Goal: Communication & Community: Ask a question

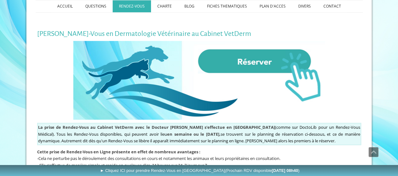
scroll to position [48, 0]
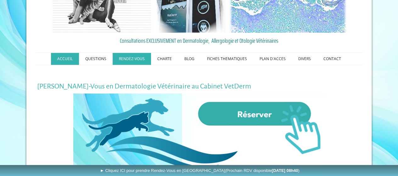
click at [70, 58] on link "ACCUEIL" at bounding box center [65, 59] width 28 height 12
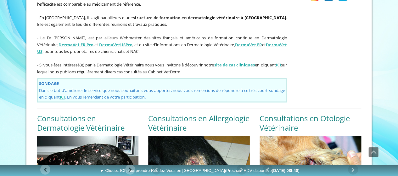
scroll to position [472, 0]
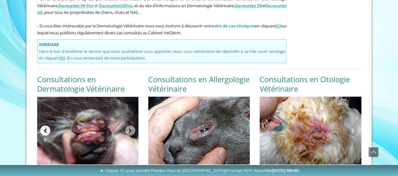
click at [45, 125] on link at bounding box center [45, 130] width 10 height 10
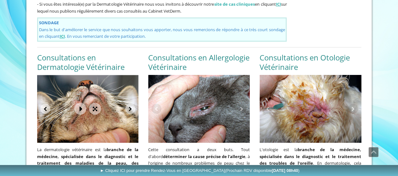
scroll to position [535, 0]
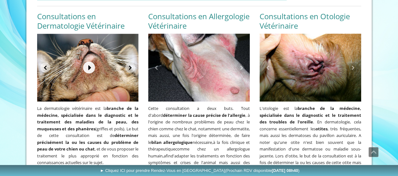
click at [88, 61] on link at bounding box center [89, 67] width 12 height 12
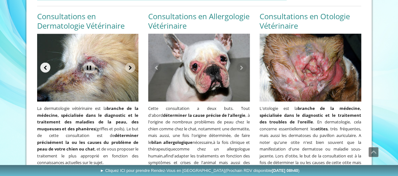
click at [46, 62] on link at bounding box center [45, 67] width 10 height 10
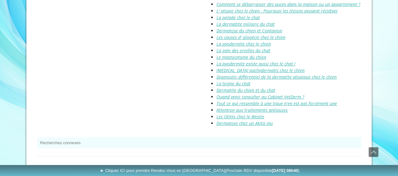
scroll to position [885, 0]
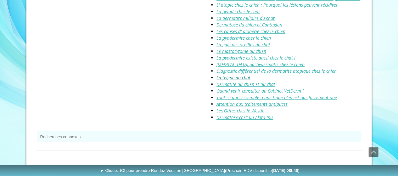
click at [230, 75] on link "La teigne du chat" at bounding box center [233, 78] width 34 height 6
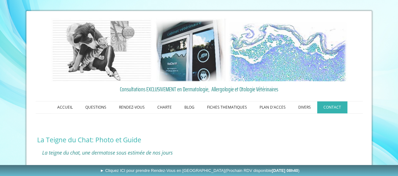
click at [325, 106] on link "CONTACT" at bounding box center [332, 107] width 30 height 12
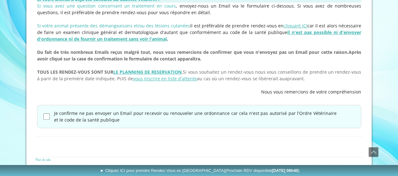
scroll to position [223, 0]
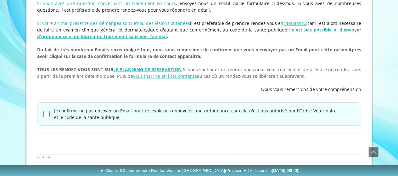
click at [46, 113] on input "Je confirme ne pas envoyer un Email pour recevoir ou renouveler une ordonnance …" at bounding box center [46, 114] width 6 height 6
checkbox input "true"
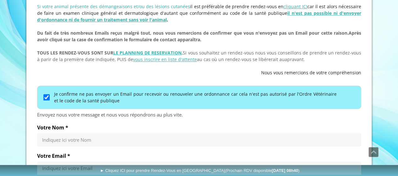
scroll to position [317, 0]
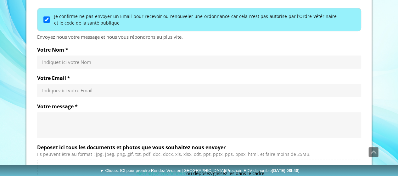
click at [58, 60] on input "Votre Nom *" at bounding box center [199, 62] width 314 height 6
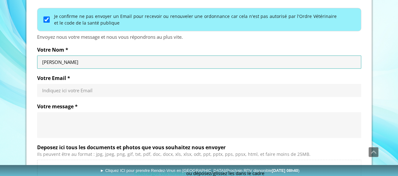
type input "[PERSON_NAME]"
click at [51, 90] on input "Votre Email *" at bounding box center [199, 90] width 314 height 6
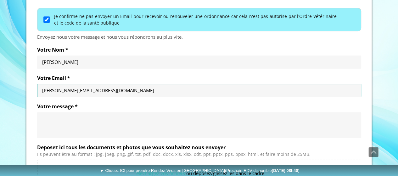
type input "[PERSON_NAME][EMAIL_ADDRESS][DOMAIN_NAME]"
click at [55, 117] on textarea "Votre message *" at bounding box center [199, 124] width 314 height 19
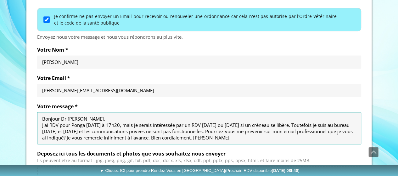
click at [121, 136] on textarea "Bonjour Dr [PERSON_NAME], J'ai RDV pour Ponga [DATE] à 17h20, mais je serais in…" at bounding box center [199, 127] width 314 height 25
click at [84, 137] on textarea "Bonjour Dr [PERSON_NAME], J'ai RDV pour Ponga [DATE] à 17h20, mais je serais in…" at bounding box center [199, 127] width 314 height 25
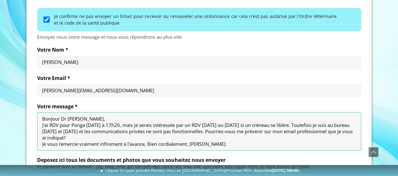
click at [148, 142] on textarea "Bonjour Dr [PERSON_NAME], J'ai RDV pour Ponga [DATE] à 17h20, mais je serais in…" at bounding box center [199, 130] width 314 height 31
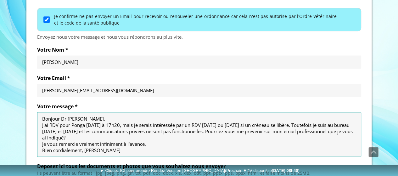
click at [84, 149] on textarea "Bonjour Dr [PERSON_NAME], J'ai RDV pour Ponga [DATE] à 17h20, mais je serais in…" at bounding box center [199, 134] width 314 height 38
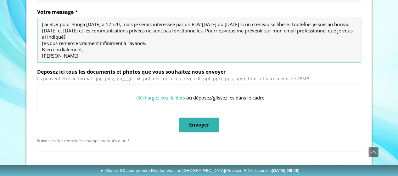
scroll to position [0, 0]
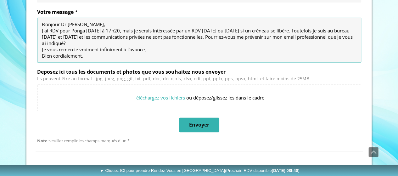
click at [98, 22] on textarea "Bonjour Dr [PERSON_NAME], J'ai RDV pour Ponga [DATE] à 17h20, mais je serais in…" at bounding box center [199, 40] width 314 height 38
click at [100, 28] on textarea "Bonjour Dr [PERSON_NAME], J'ai RDV pour Ponga [DATE] à 17h20, mais je serais in…" at bounding box center [199, 40] width 314 height 38
click at [99, 29] on textarea "Bonjour Dr [PERSON_NAME], J'ai RDV pour Ponga [DATE] à 17h20, mais je serais in…" at bounding box center [199, 40] width 314 height 38
click at [225, 28] on textarea "Bonjour Dr [PERSON_NAME], J'ai RDV pour Ponga [DATE] 8 à 17h20, mais je serais …" at bounding box center [199, 40] width 314 height 38
click at [252, 28] on textarea "Bonjour Dr [PERSON_NAME], J'ai RDV pour Ponga [DATE] 8 à 17h20, mais je serais …" at bounding box center [199, 40] width 314 height 38
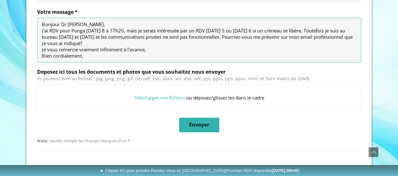
click at [236, 35] on textarea "Bonjour Dr [PERSON_NAME], J'ai RDV pour Ponga [DATE] 8 à 17h20, mais je serais …" at bounding box center [199, 40] width 314 height 38
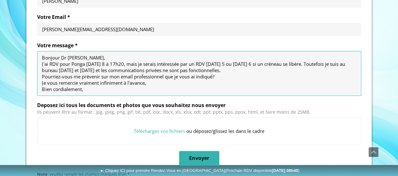
scroll to position [317, 0]
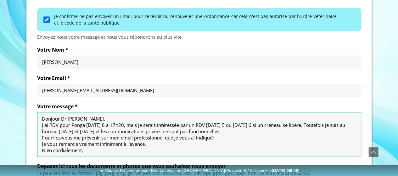
click at [213, 136] on textarea "Bonjour Dr [PERSON_NAME], J'ai RDV pour Ponga [DATE] 8 à 17h20, mais je serais …" at bounding box center [199, 134] width 314 height 38
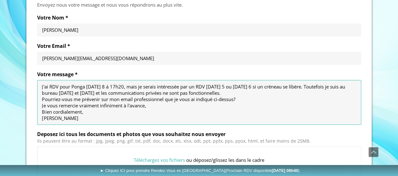
scroll to position [380, 0]
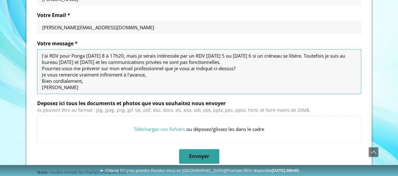
type textarea "Bonjour Dr [PERSON_NAME], J'ai RDV pour Ponga [DATE] 8 à 17h20, mais je serais …"
click at [199, 155] on span "Envoyer" at bounding box center [199, 156] width 20 height 7
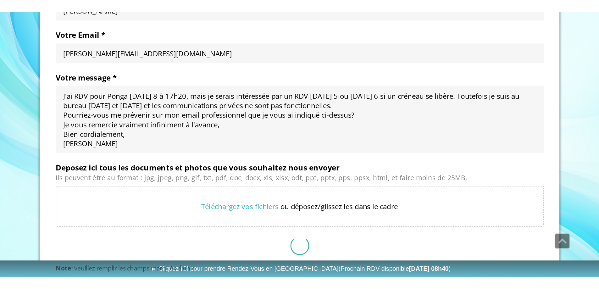
scroll to position [284, 0]
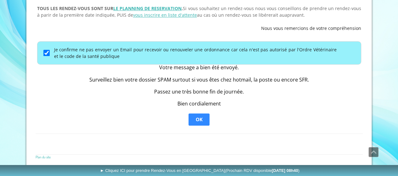
click at [202, 116] on span "OK" at bounding box center [199, 119] width 7 height 6
